Goal: Navigation & Orientation: Understand site structure

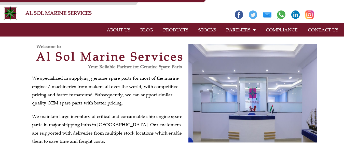
click at [176, 29] on link "PRODUCTS" at bounding box center [175, 30] width 35 height 12
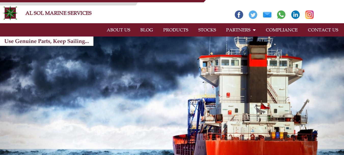
click at [272, 30] on link "COMPLIANCE" at bounding box center [282, 30] width 42 height 12
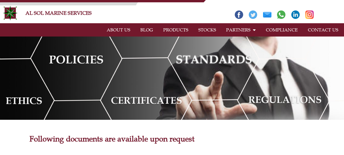
click at [142, 30] on link "BLOG" at bounding box center [146, 30] width 23 height 12
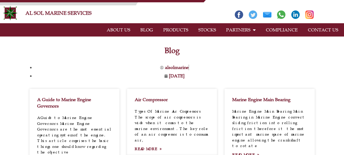
click at [204, 29] on link "STOCKS" at bounding box center [208, 30] width 28 height 12
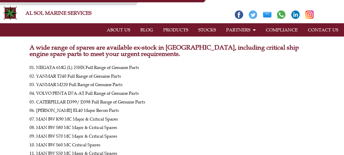
click at [337, 27] on link "CONTACT US" at bounding box center [323, 30] width 41 height 12
